Goal: Information Seeking & Learning: Learn about a topic

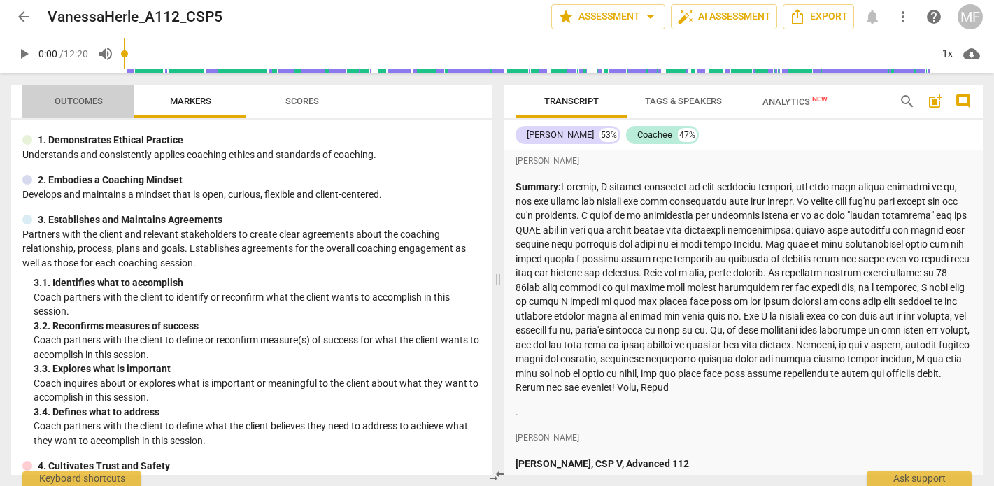
click at [76, 99] on span "Outcomes" at bounding box center [79, 101] width 48 height 10
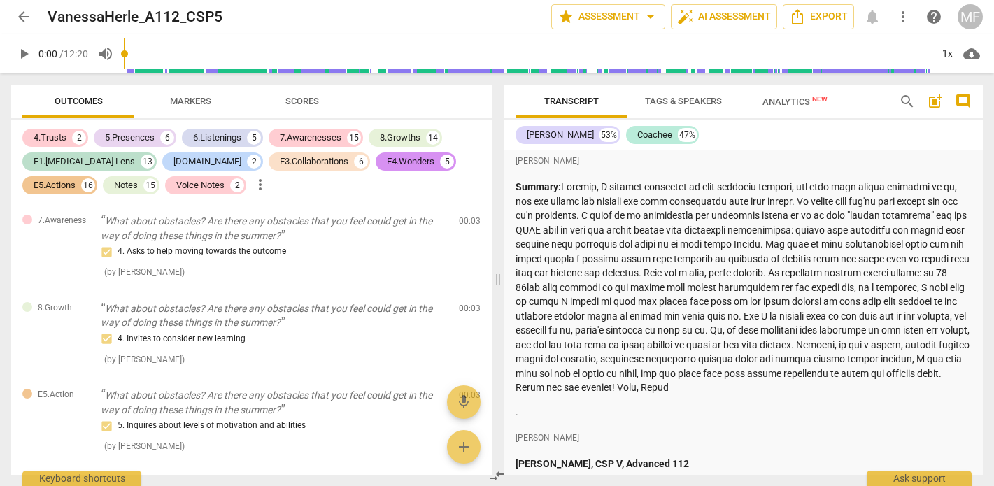
click at [968, 97] on span "comment" at bounding box center [963, 101] width 17 height 17
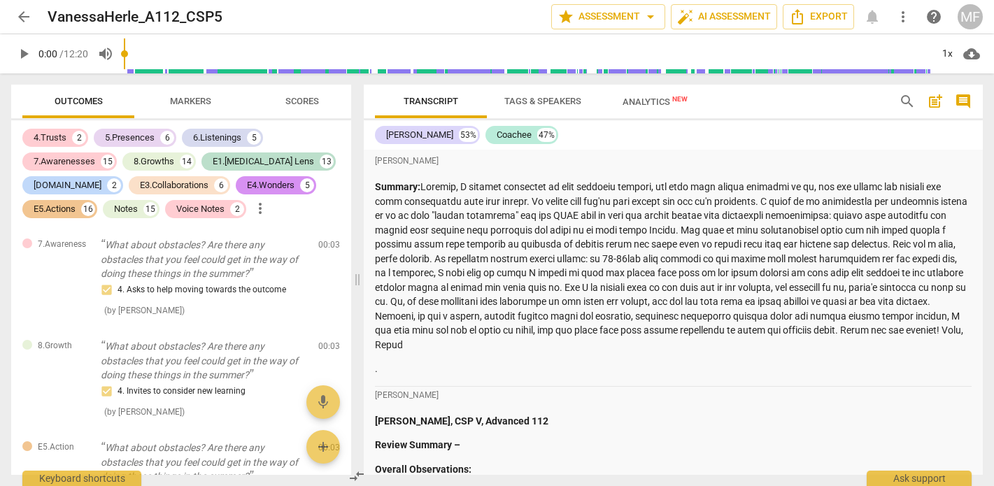
click at [970, 99] on span "comment" at bounding box center [963, 101] width 17 height 17
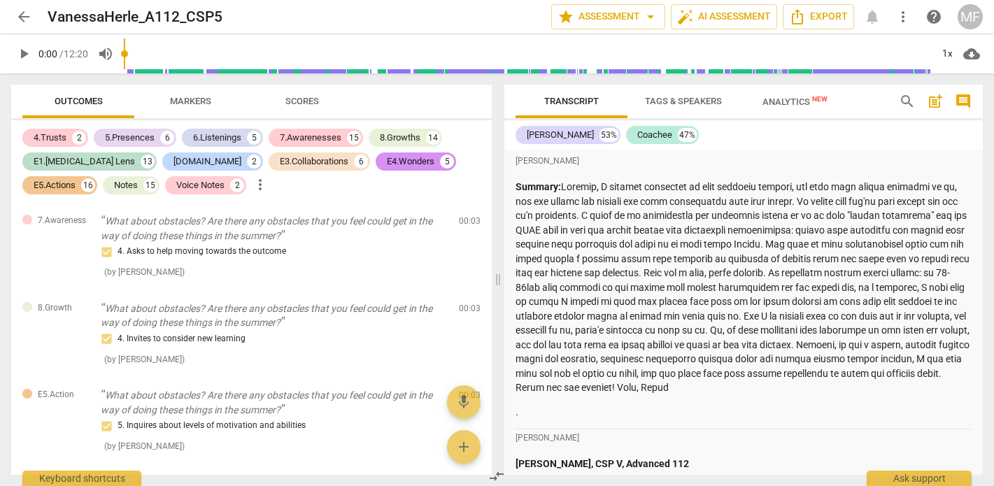
click at [939, 104] on span "post_add" at bounding box center [935, 101] width 17 height 17
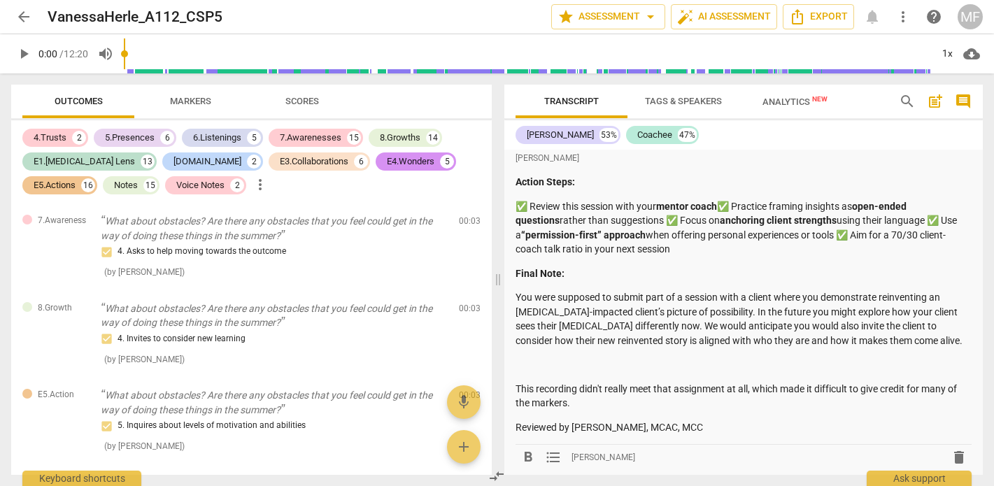
click at [938, 104] on span "post_add" at bounding box center [935, 101] width 17 height 17
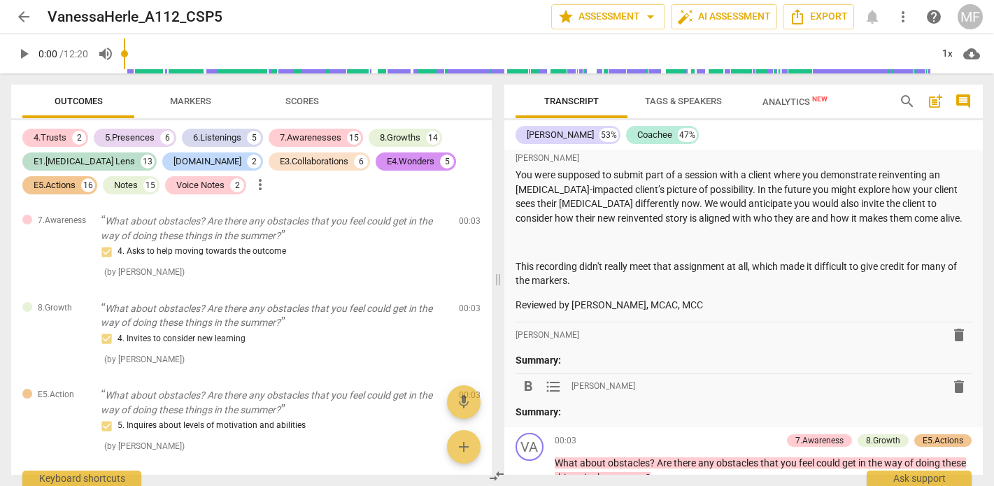
scroll to position [1121, 0]
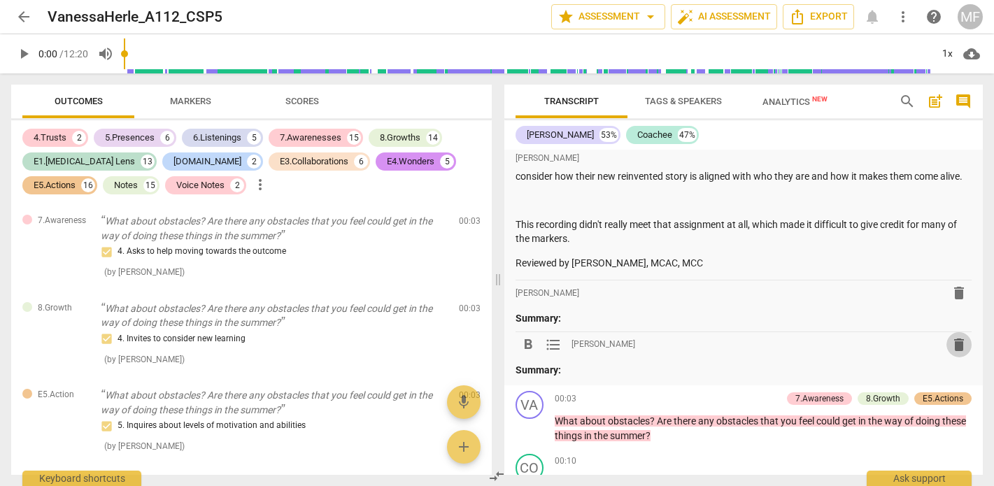
click at [952, 337] on span "delete" at bounding box center [959, 345] width 17 height 17
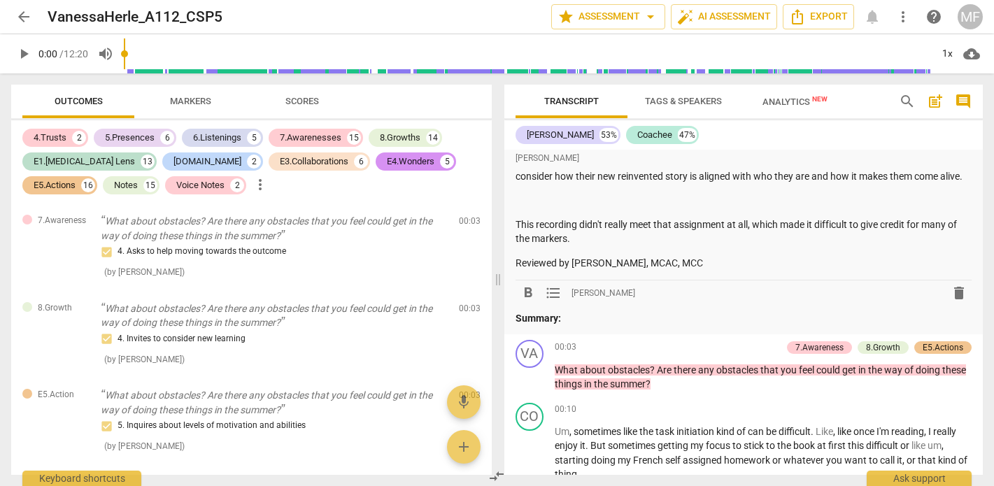
click at [955, 285] on span "delete" at bounding box center [959, 293] width 17 height 17
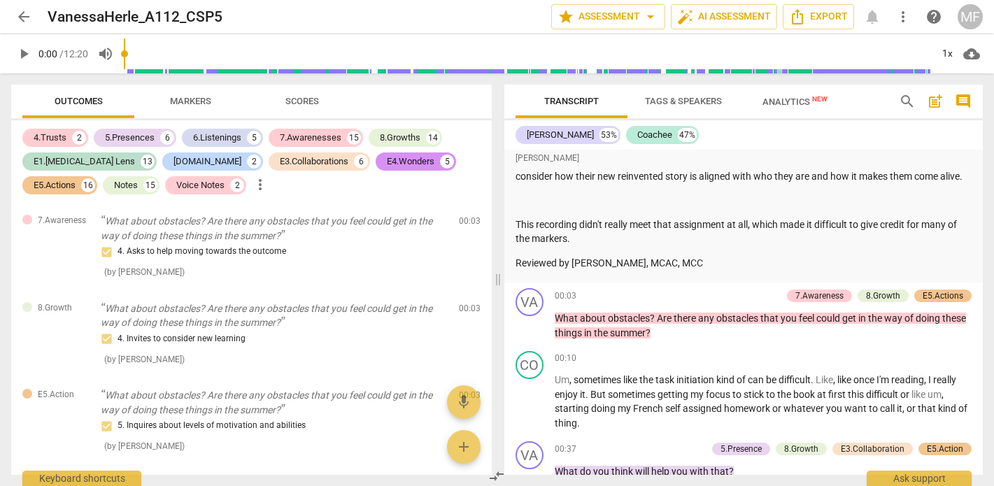
scroll to position [0, 0]
click at [813, 17] on span "Export" at bounding box center [818, 16] width 59 height 17
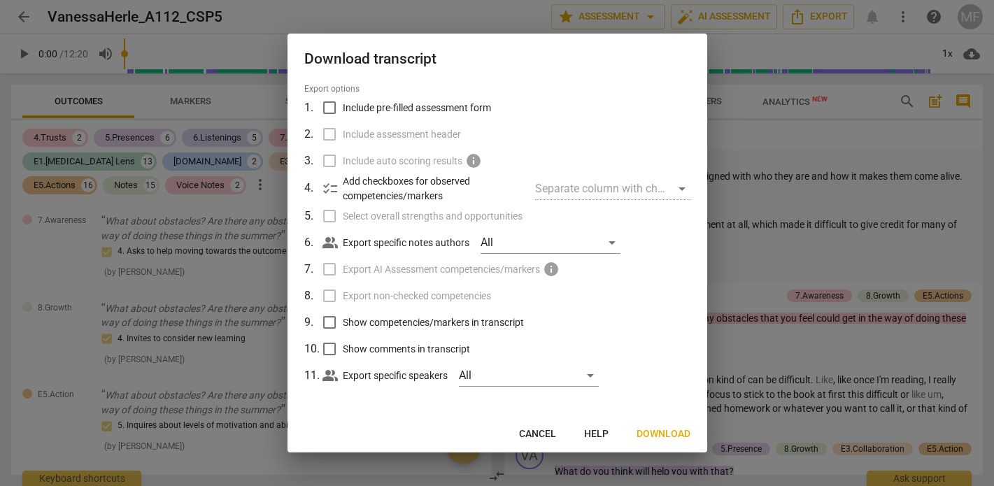
scroll to position [43, 0]
click at [663, 436] on span "Download" at bounding box center [664, 434] width 54 height 14
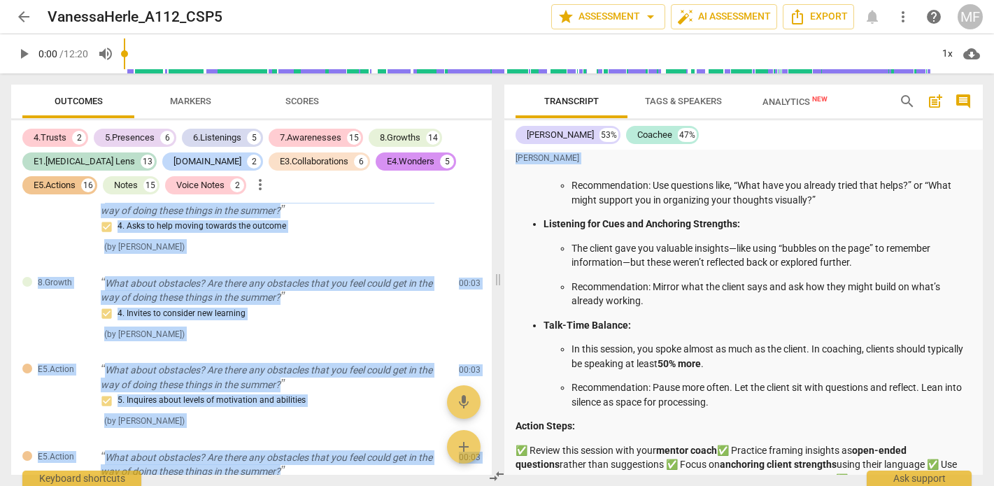
scroll to position [892, 0]
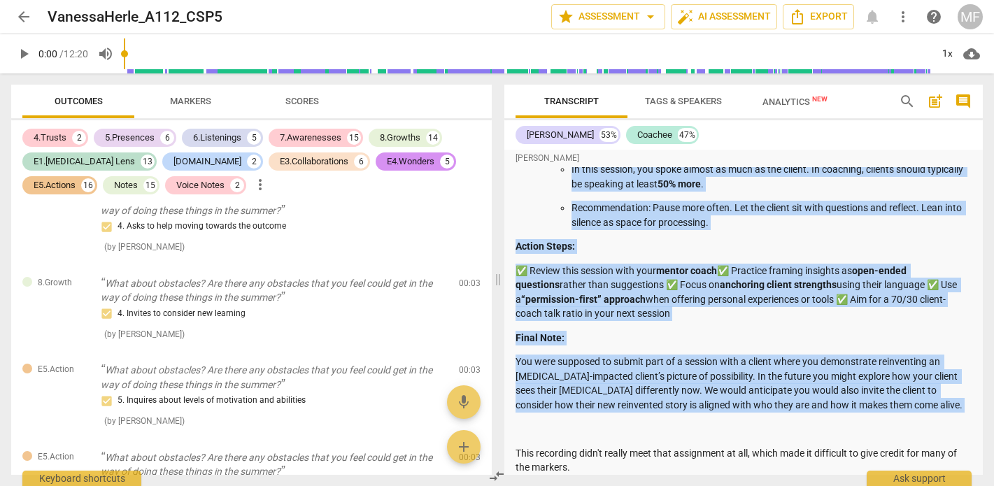
drag, startPoint x: 516, startPoint y: 216, endPoint x: 721, endPoint y: 398, distance: 274.6
click at [721, 398] on div "Vanessa Herle, CSP V, Advanced 112 Review Summary – Overall Observations: You’r…" at bounding box center [744, 32] width 457 height 934
copy div "Overall Observations: You’re capable of being a strong, curious coach—and I enc…"
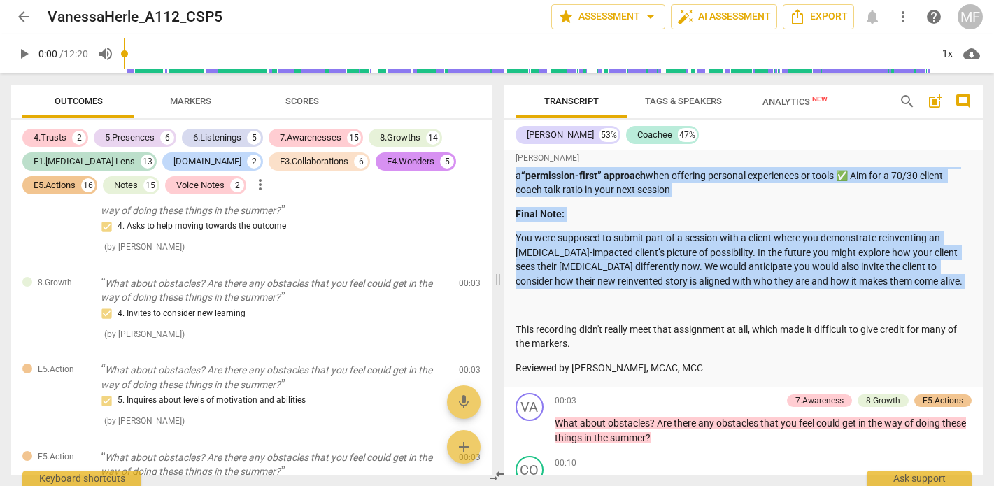
scroll to position [1017, 0]
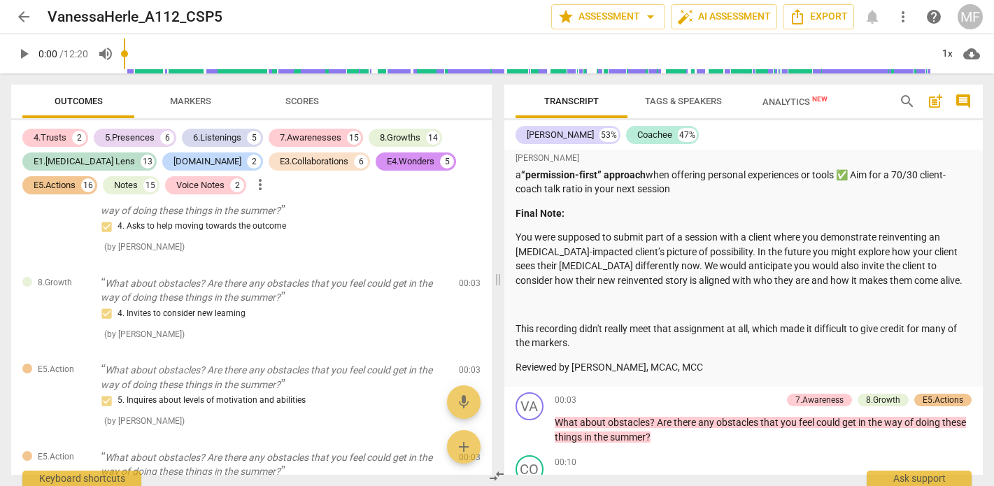
click at [702, 297] on p at bounding box center [744, 304] width 457 height 15
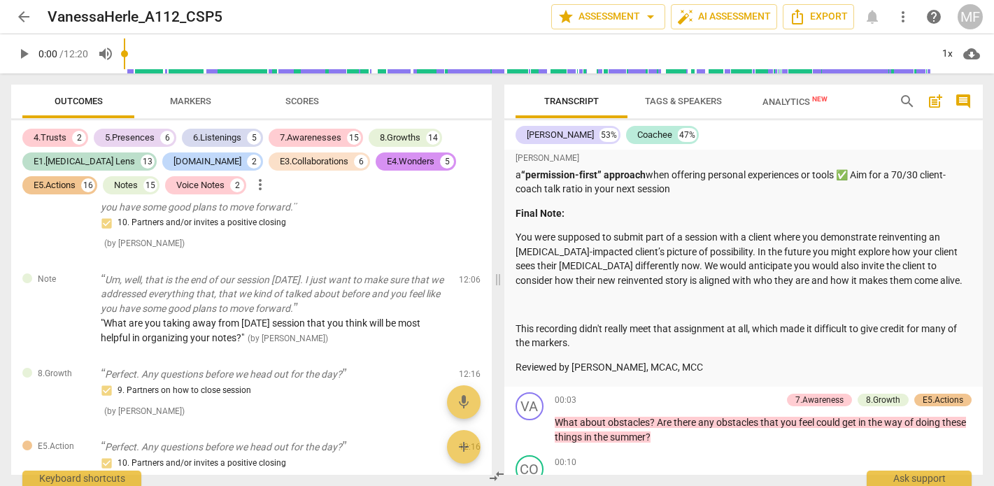
scroll to position [0, 0]
click at [31, 12] on span "arrow_back" at bounding box center [23, 16] width 17 height 17
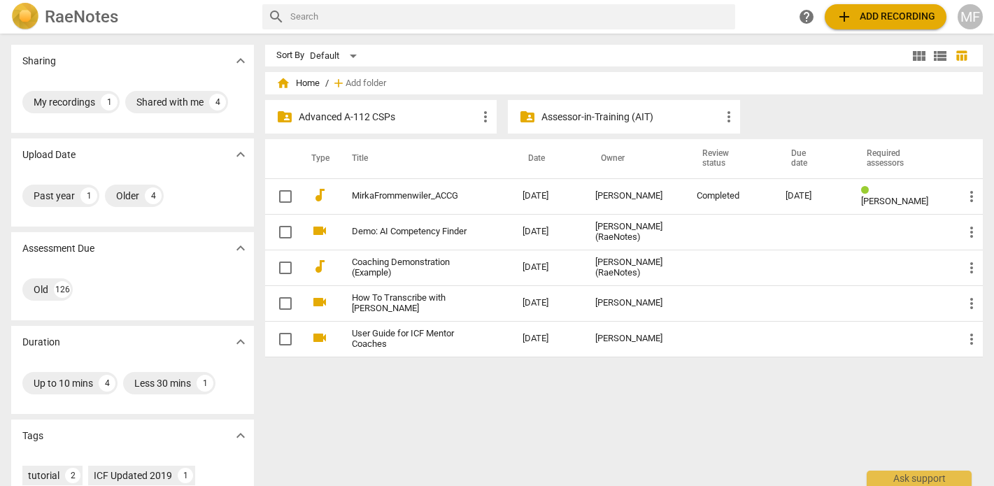
click at [595, 120] on p "Assessor-in-Training (AIT)" at bounding box center [631, 117] width 178 height 15
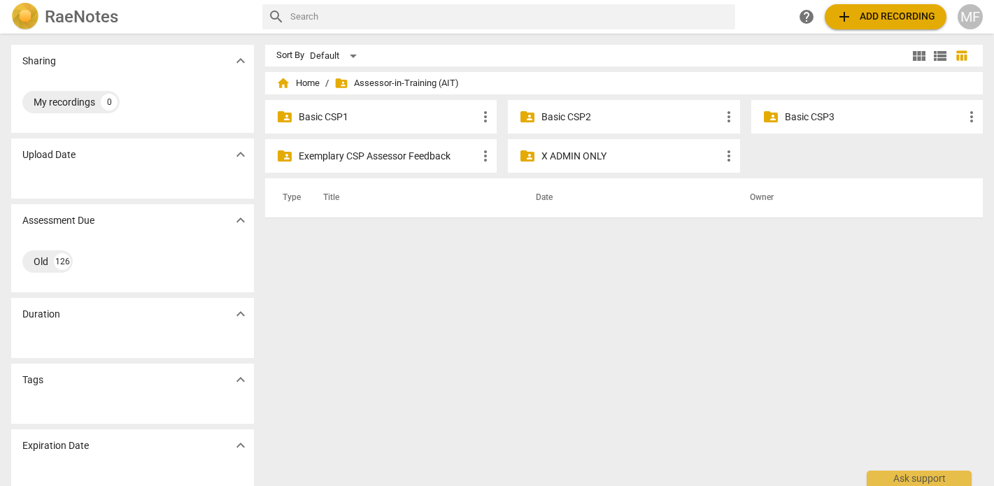
click at [358, 156] on p "Exemplary CSP Assessor Feedback" at bounding box center [388, 156] width 178 height 15
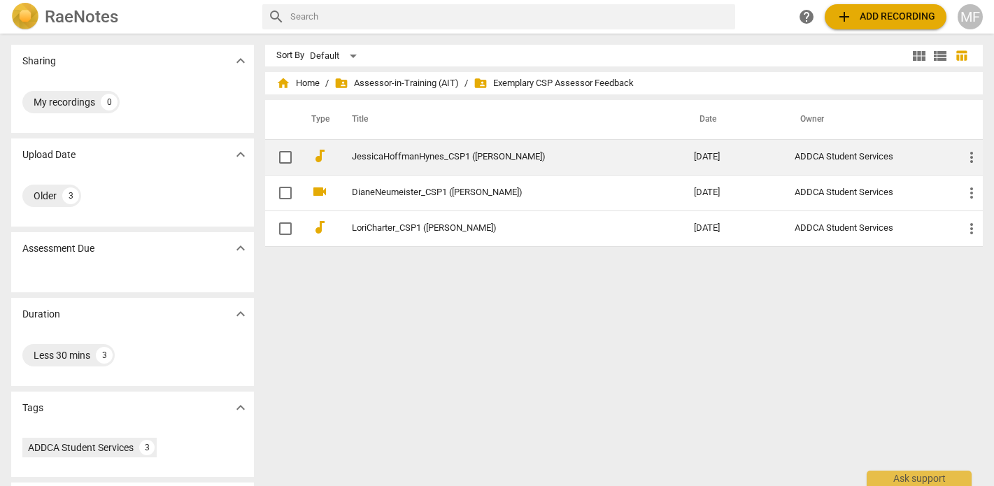
click at [458, 155] on link "JessicaHoffmanHynes_CSP1 ([PERSON_NAME])" at bounding box center [498, 157] width 292 height 10
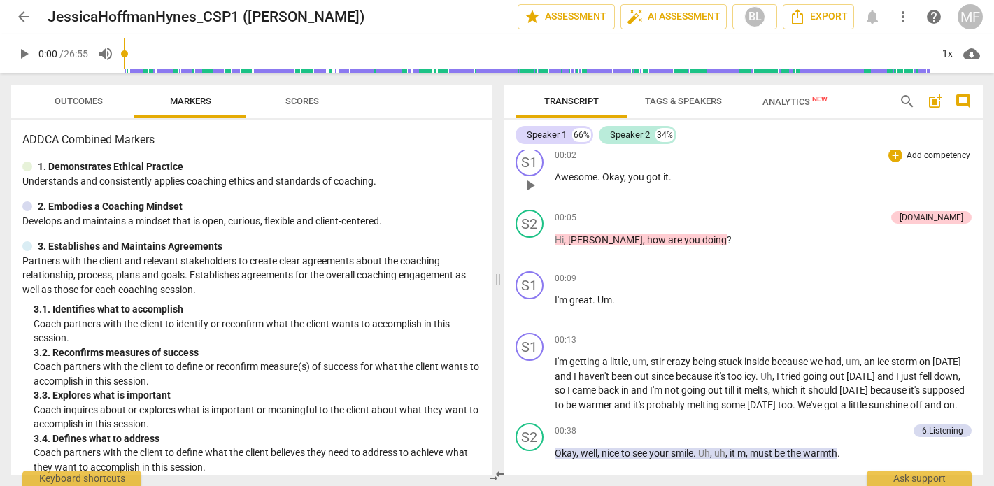
scroll to position [8, 0]
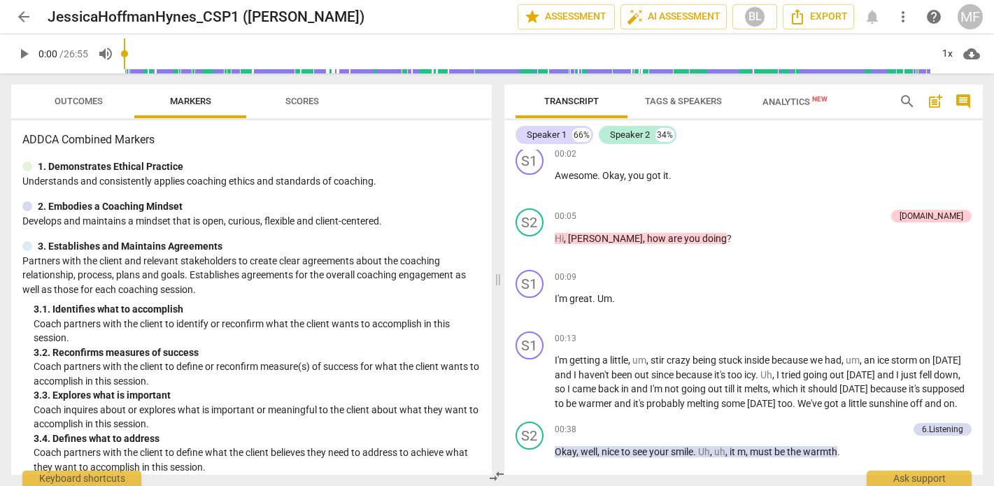
click at [78, 104] on span "Outcomes" at bounding box center [79, 101] width 48 height 10
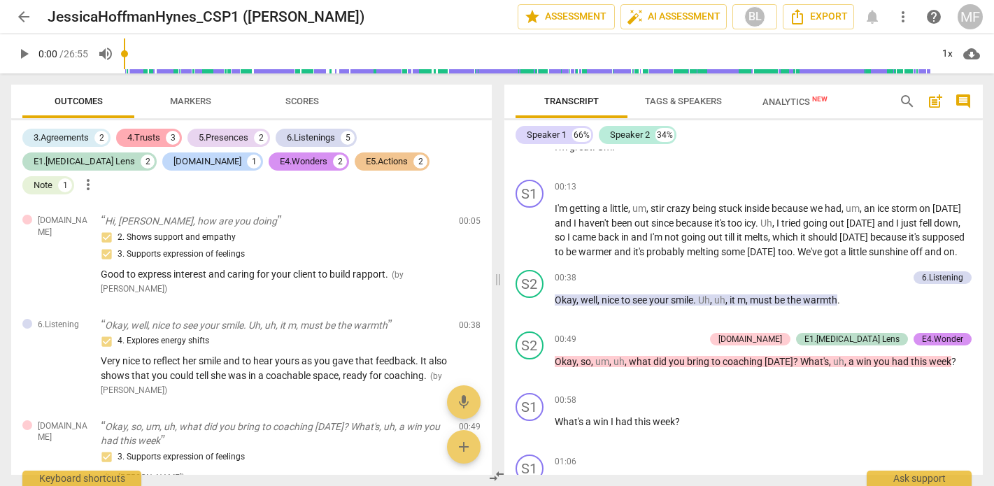
scroll to position [0, 0]
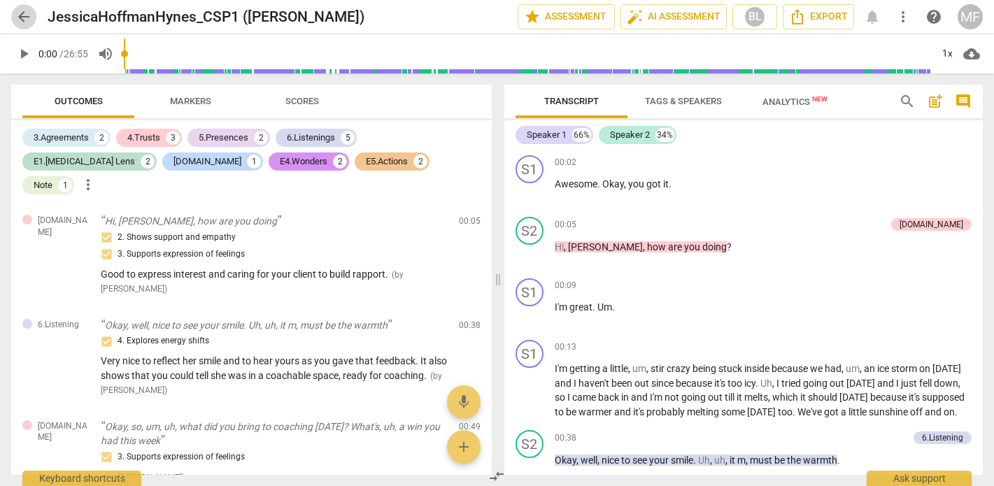
click at [26, 17] on span "arrow_back" at bounding box center [23, 16] width 17 height 17
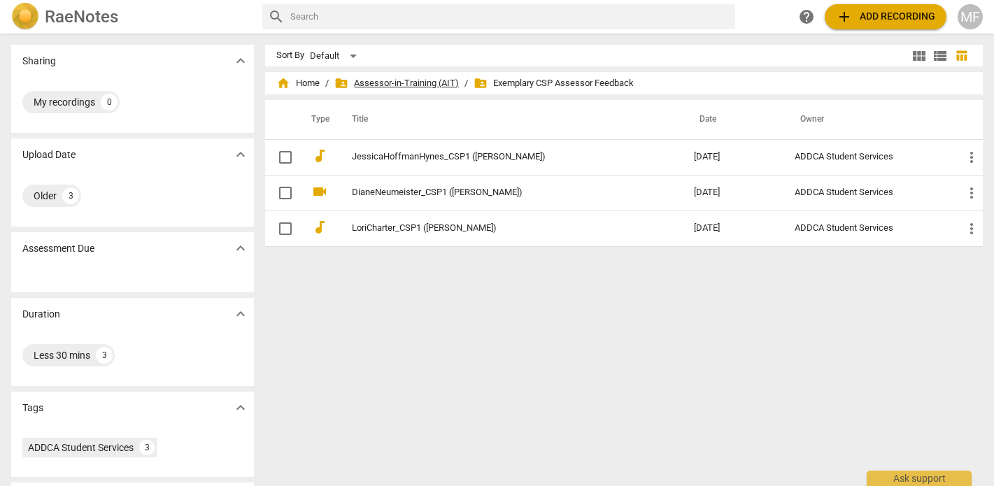
click at [420, 85] on span "folder_shared Assessor-in-Training (AIT)" at bounding box center [396, 83] width 125 height 14
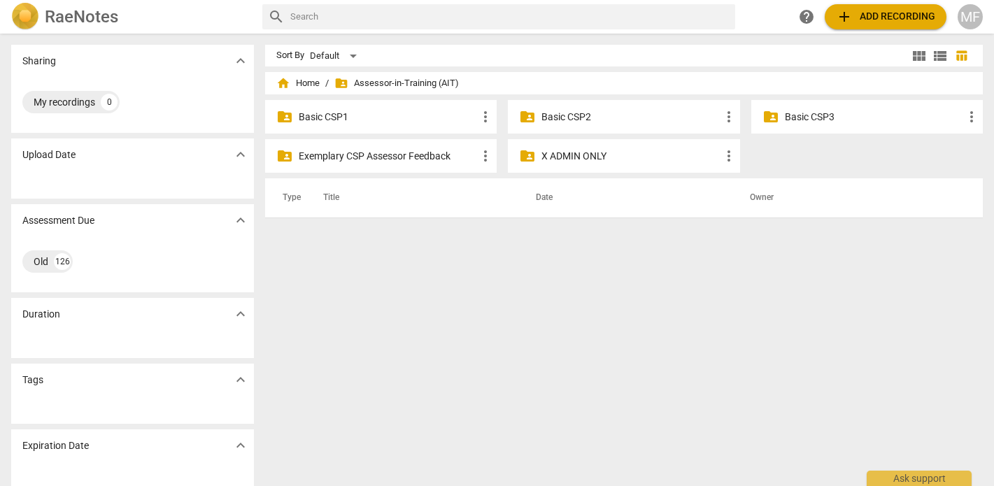
click at [379, 114] on p "Basic CSP1" at bounding box center [388, 117] width 178 height 15
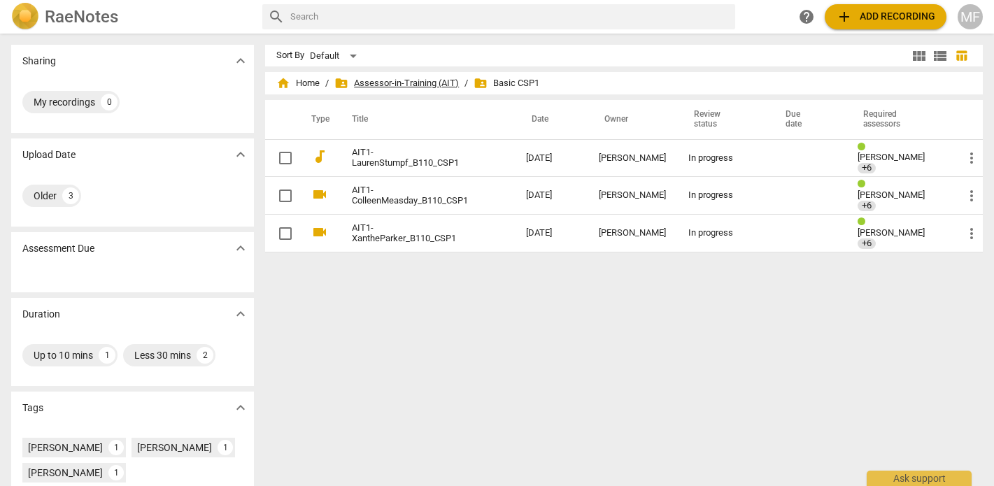
click at [421, 77] on span "folder_shared Assessor-in-Training (AIT)" at bounding box center [396, 83] width 125 height 14
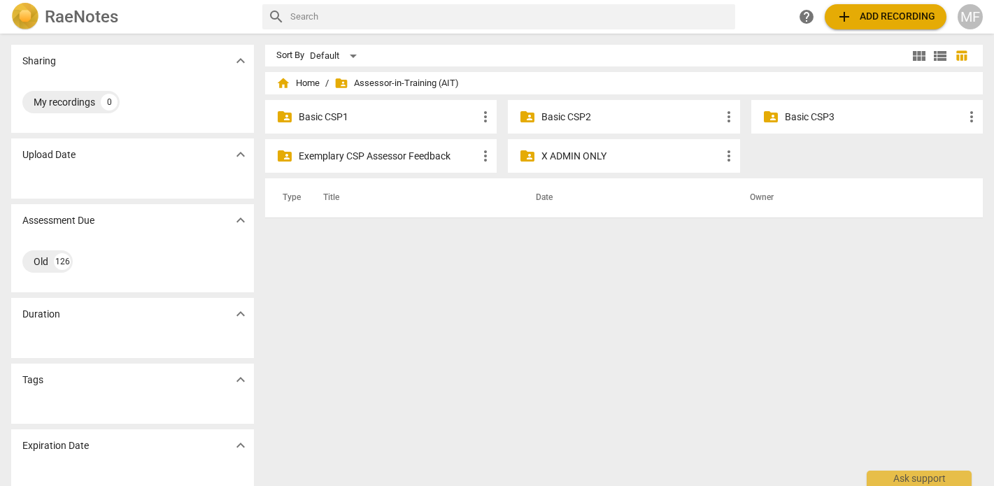
click at [609, 115] on p "Basic CSP2" at bounding box center [631, 117] width 178 height 15
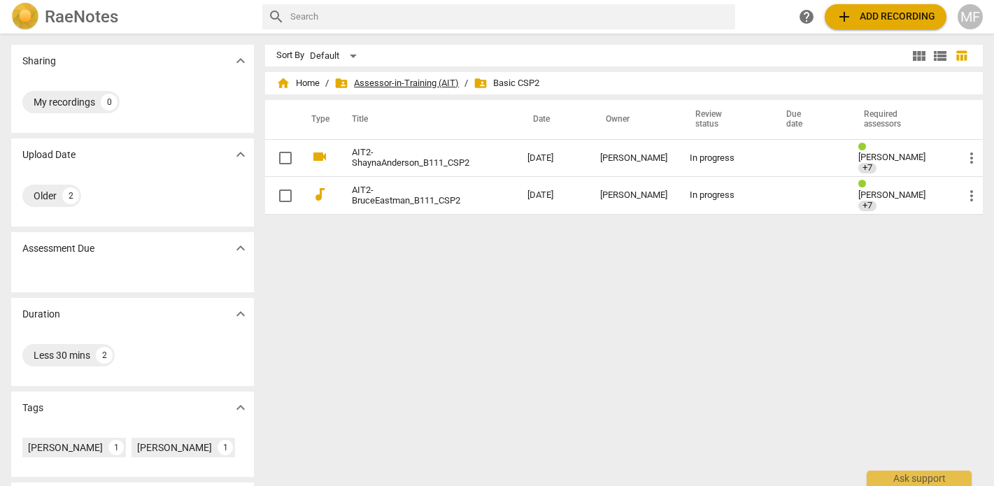
click at [411, 79] on span "folder_shared Assessor-in-Training (AIT)" at bounding box center [396, 83] width 125 height 14
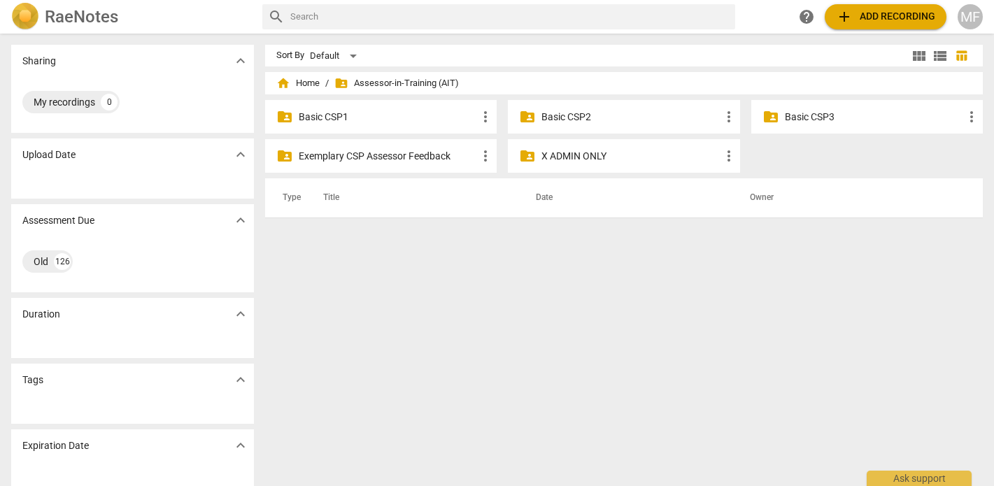
click at [837, 120] on p "Basic CSP3" at bounding box center [874, 117] width 178 height 15
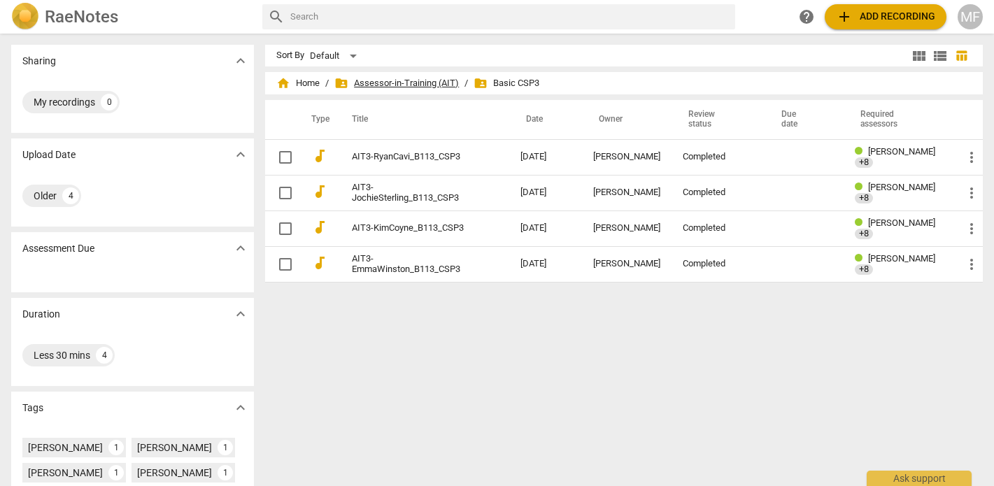
click at [421, 83] on span "folder_shared Assessor-in-Training (AIT)" at bounding box center [396, 83] width 125 height 14
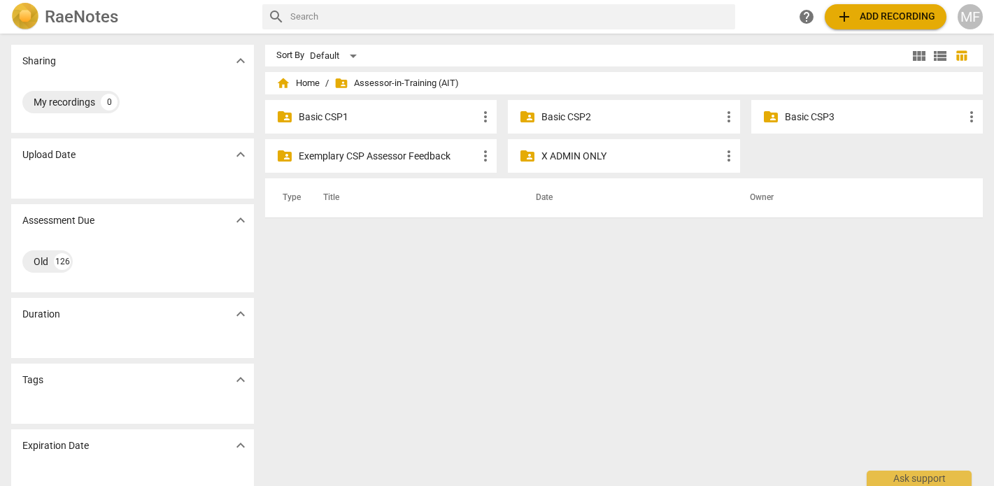
click at [411, 118] on p "Basic CSP1" at bounding box center [388, 117] width 178 height 15
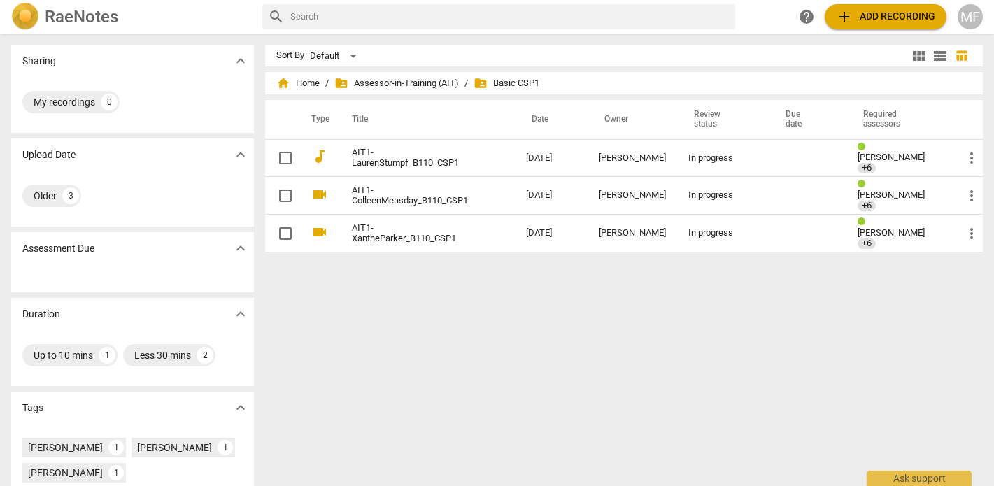
click at [412, 86] on span "folder_shared Assessor-in-Training (AIT)" at bounding box center [396, 83] width 125 height 14
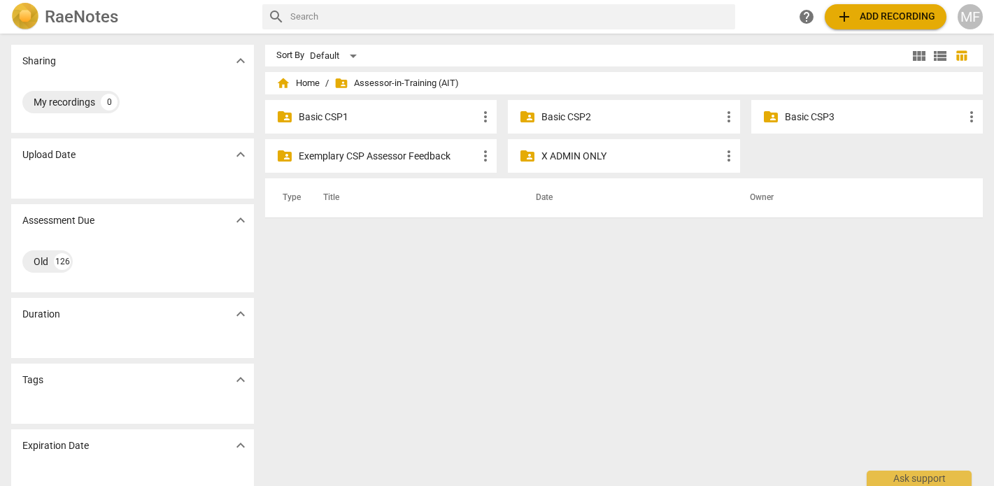
click at [593, 121] on p "Basic CSP2" at bounding box center [631, 117] width 178 height 15
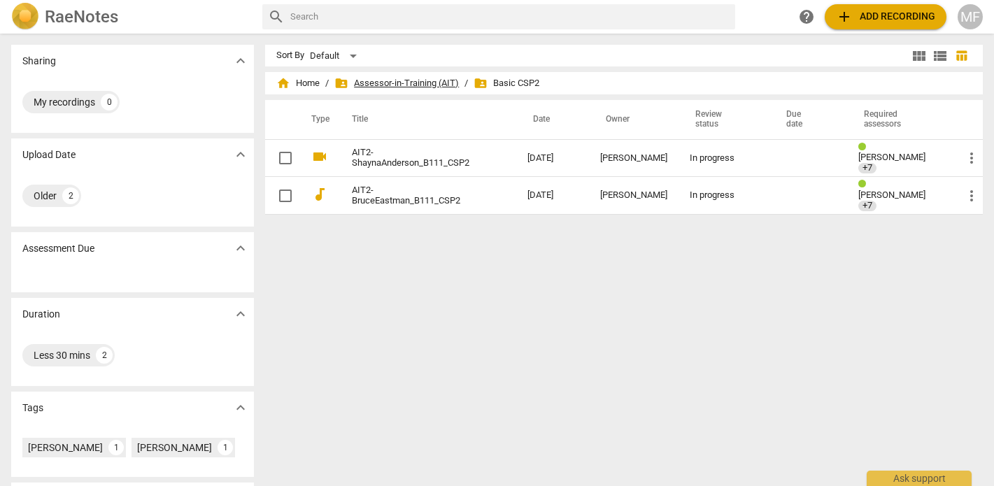
click at [406, 83] on span "folder_shared Assessor-in-Training (AIT)" at bounding box center [396, 83] width 125 height 14
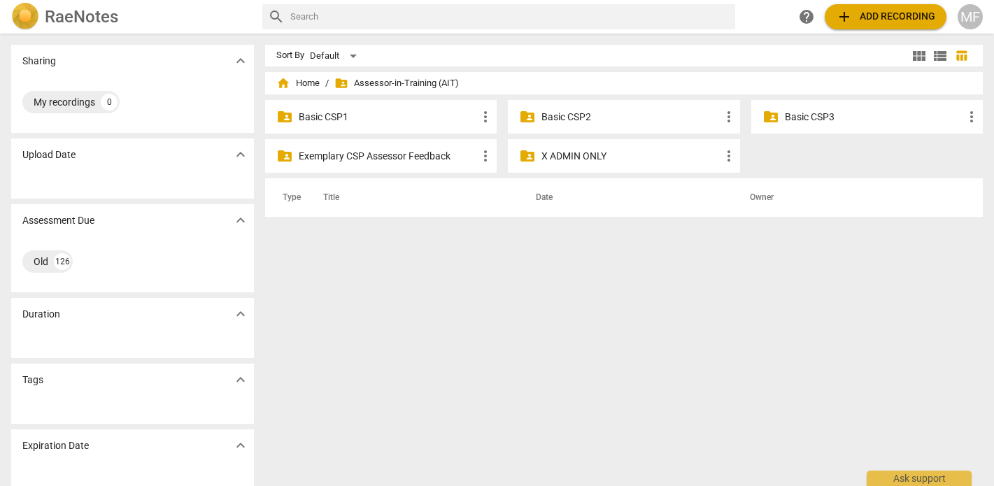
click at [400, 113] on p "Basic CSP1" at bounding box center [388, 117] width 178 height 15
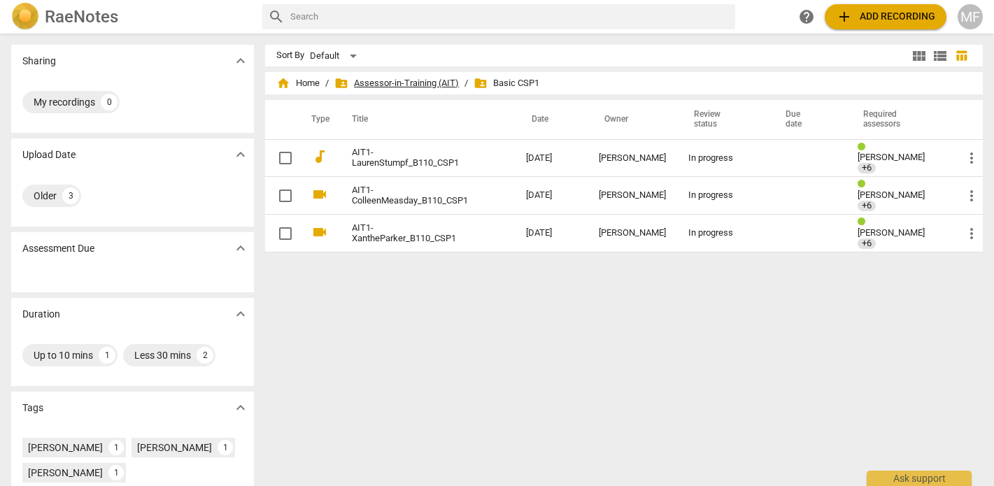
click at [385, 80] on span "folder_shared Assessor-in-Training (AIT)" at bounding box center [396, 83] width 125 height 14
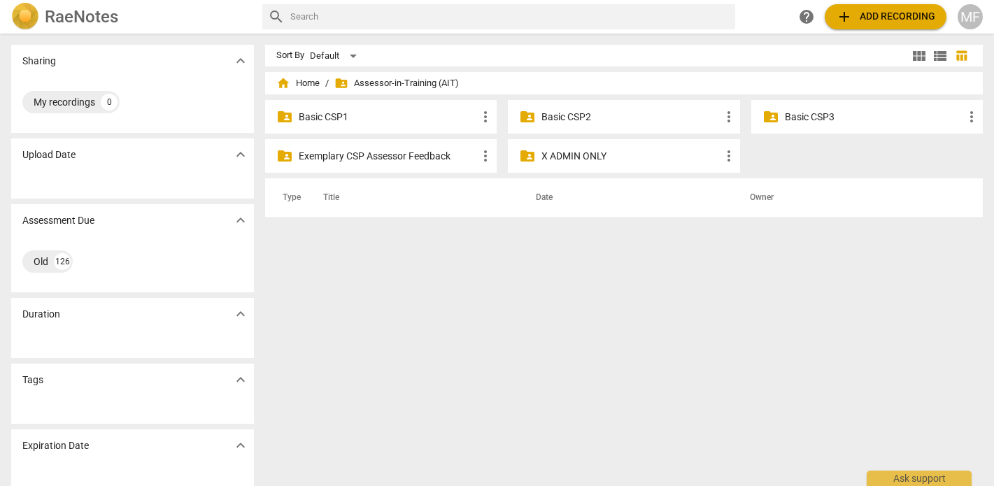
click at [382, 158] on p "Exemplary CSP Assessor Feedback" at bounding box center [388, 156] width 178 height 15
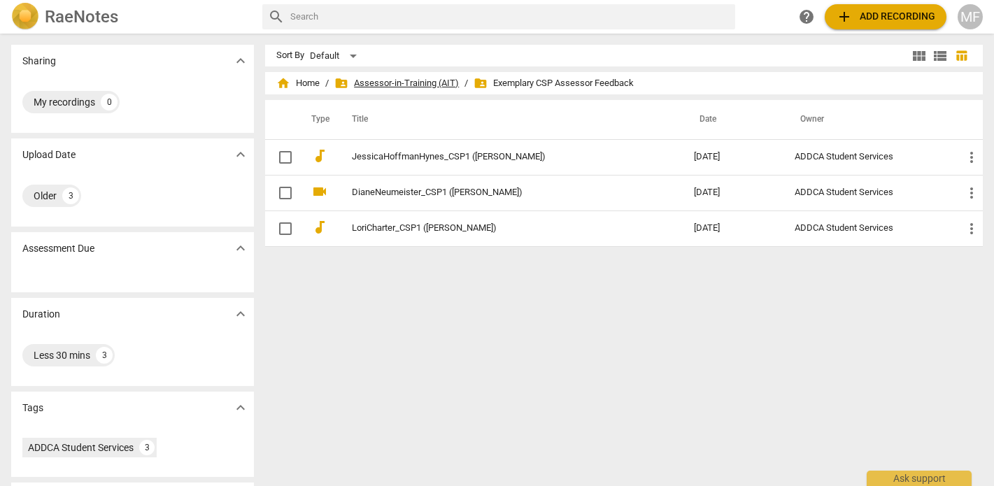
click at [379, 83] on span "folder_shared Assessor-in-Training (AIT)" at bounding box center [396, 83] width 125 height 14
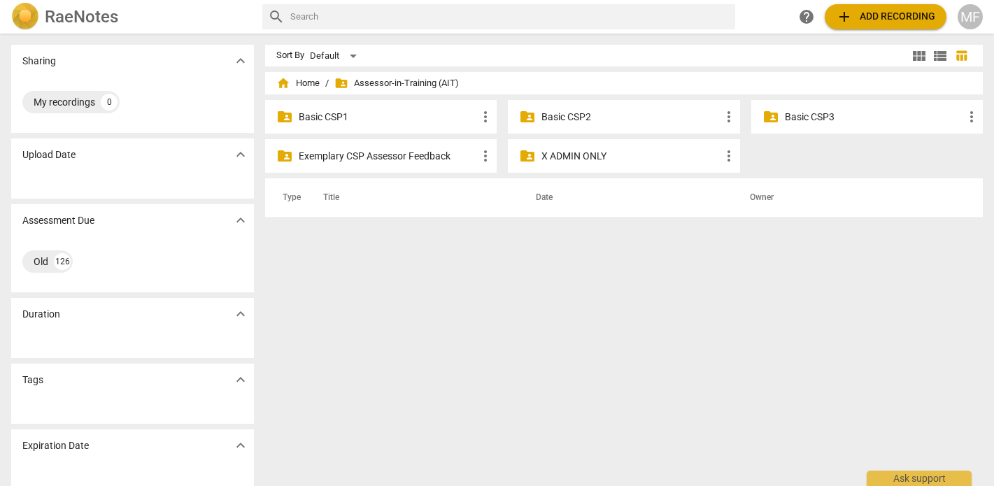
click at [639, 162] on p "X ADMIN ONLY" at bounding box center [631, 156] width 178 height 15
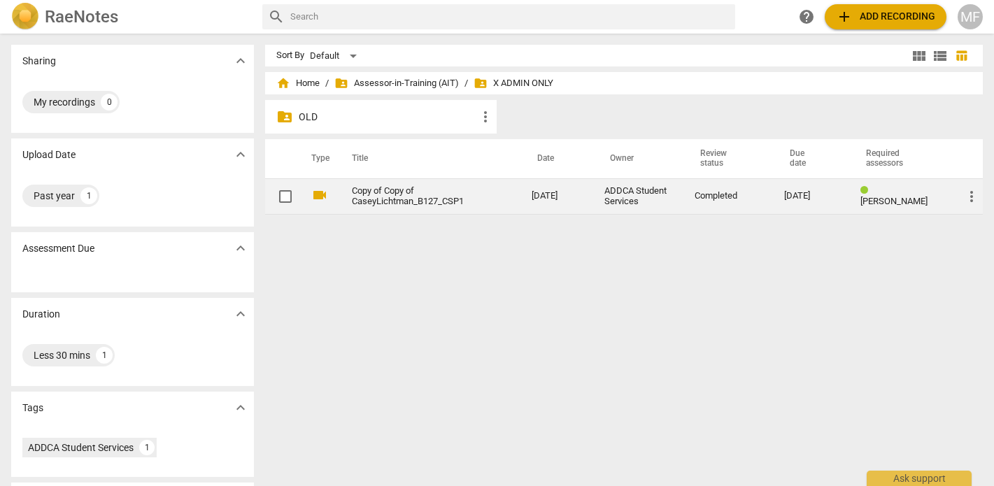
click at [396, 212] on td "Copy of Copy of CaseyLichtman_B127_CSP1" at bounding box center [427, 196] width 185 height 36
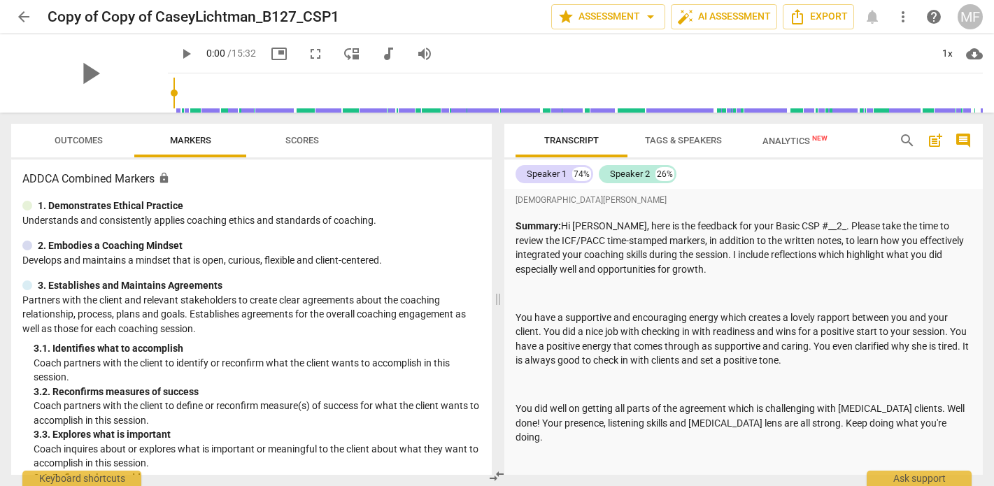
click at [62, 139] on span "Outcomes" at bounding box center [79, 140] width 48 height 10
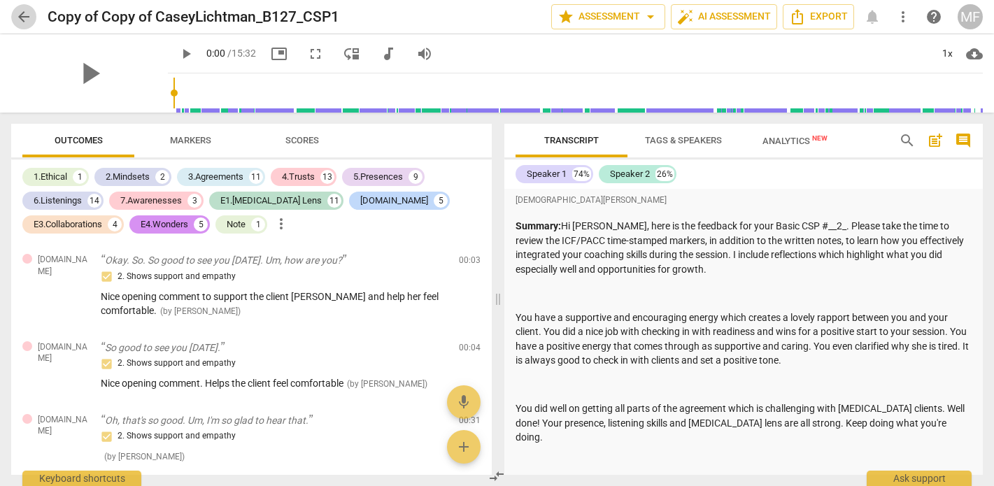
click at [16, 17] on span "arrow_back" at bounding box center [23, 16] width 17 height 17
